Goal: Information Seeking & Learning: Learn about a topic

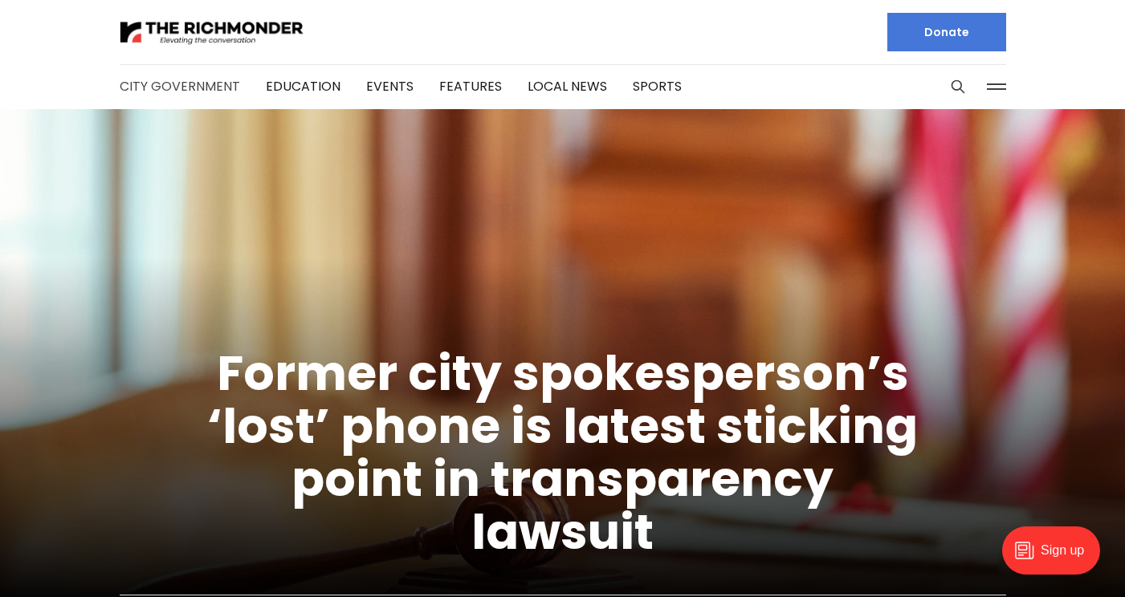
click at [202, 92] on link "City Government" at bounding box center [180, 86] width 120 height 18
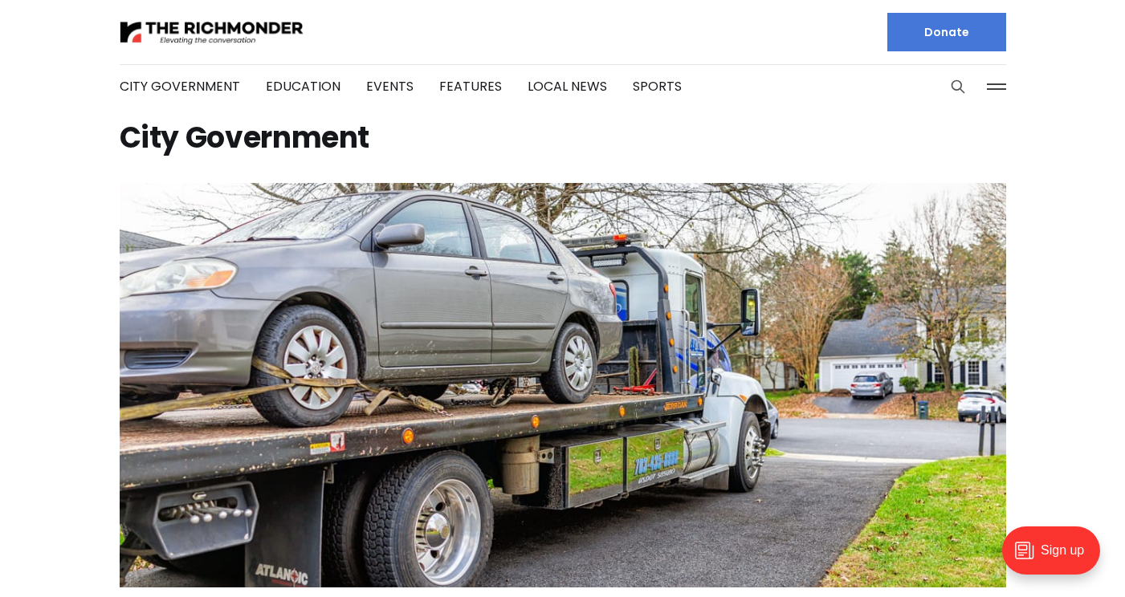
click at [955, 83] on icon "Search this site" at bounding box center [958, 87] width 16 height 16
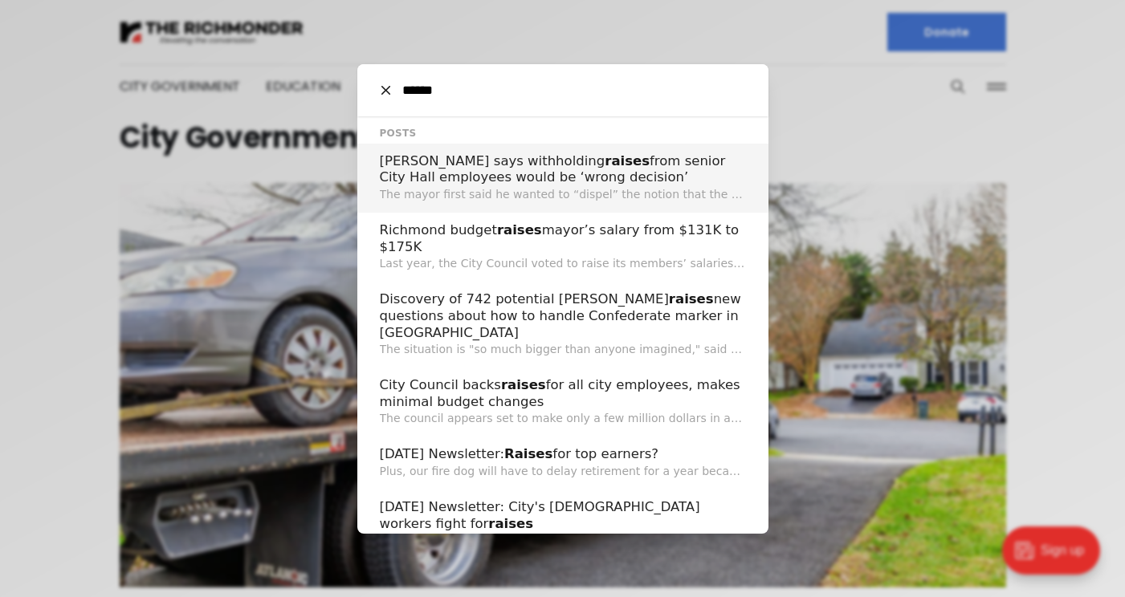
type input "******"
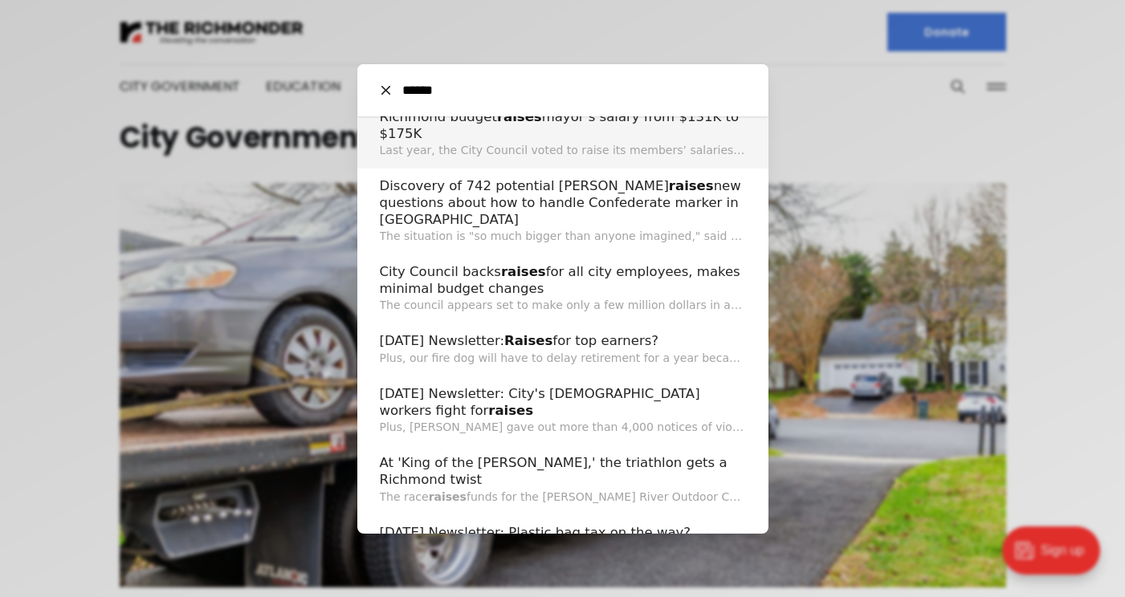
scroll to position [115, 0]
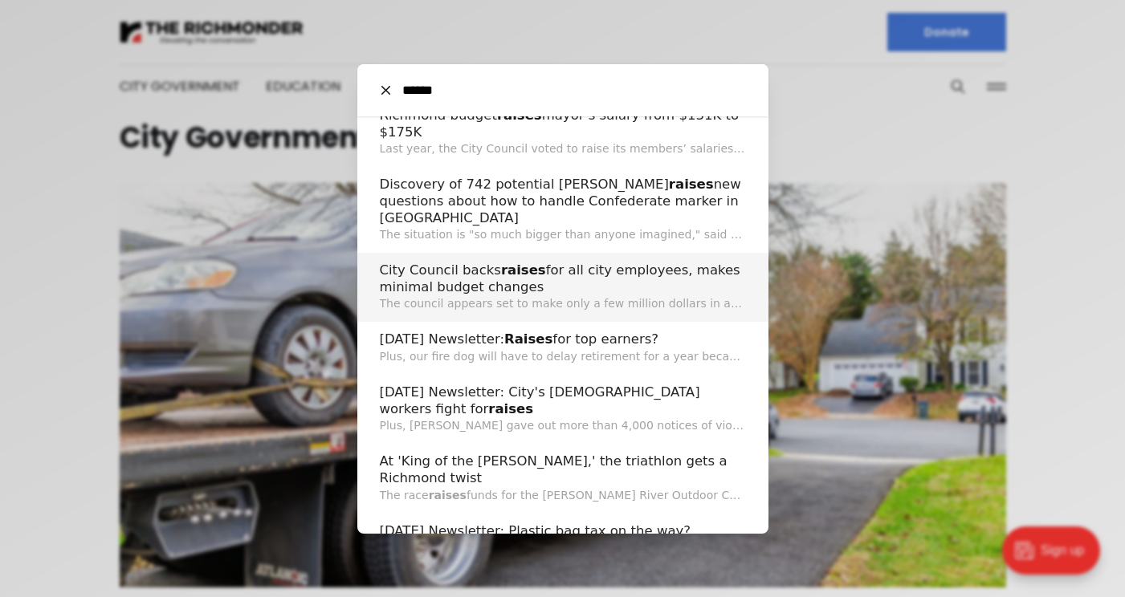
click at [562, 263] on h2 "City Council backs raises for all city employees, makes minimal budget changes" at bounding box center [563, 279] width 366 height 33
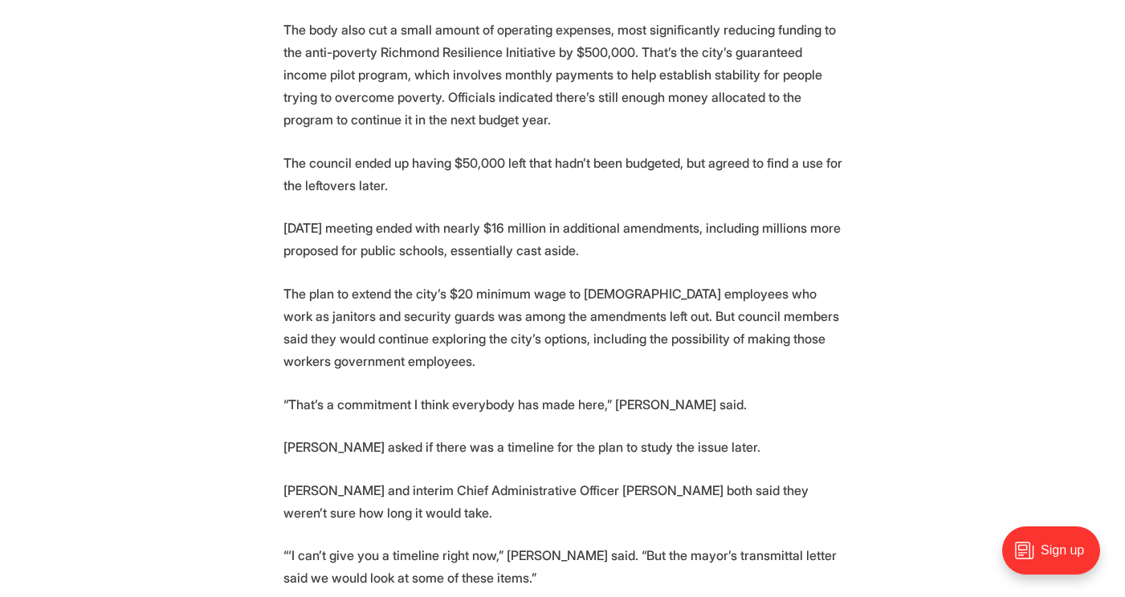
scroll to position [3358, 0]
